Goal: Use online tool/utility: Utilize a website feature to perform a specific function

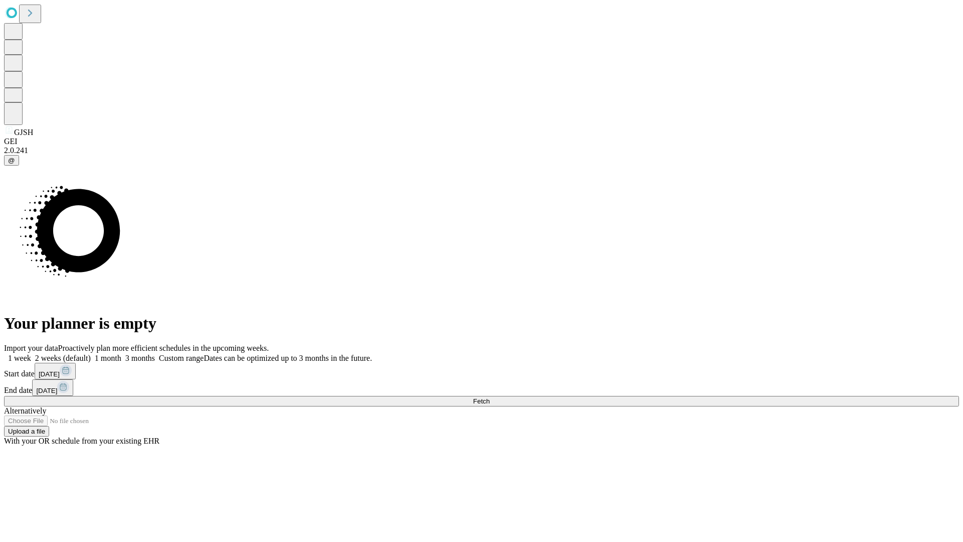
click at [490, 397] on span "Fetch" at bounding box center [481, 401] width 17 height 8
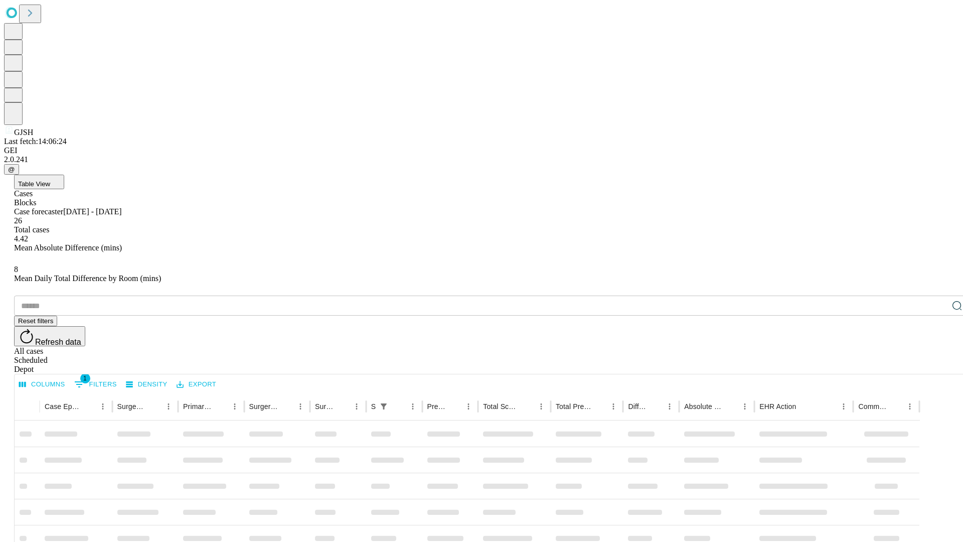
click at [50, 180] on span "Table View" at bounding box center [34, 184] width 32 height 8
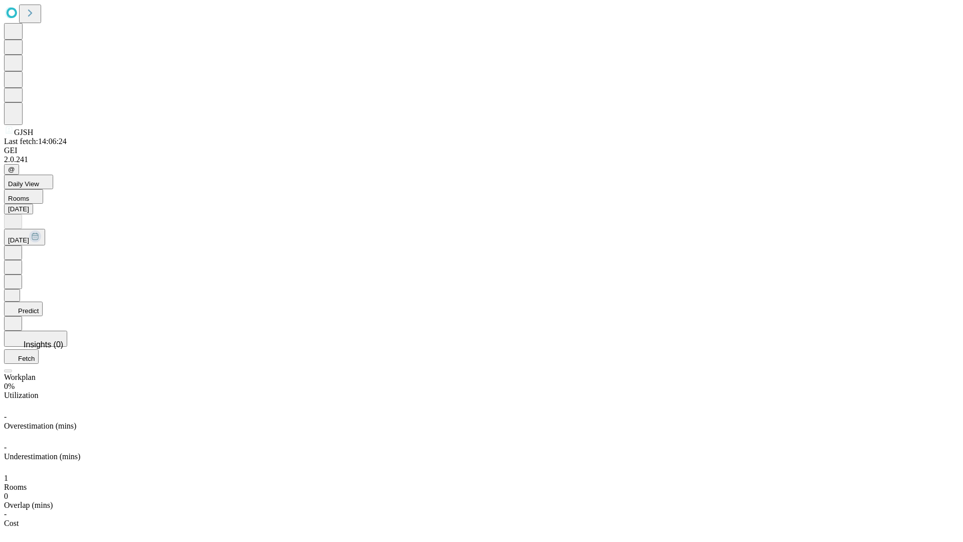
click at [43, 301] on button "Predict" at bounding box center [23, 308] width 39 height 15
